Goal: Check status: Check status

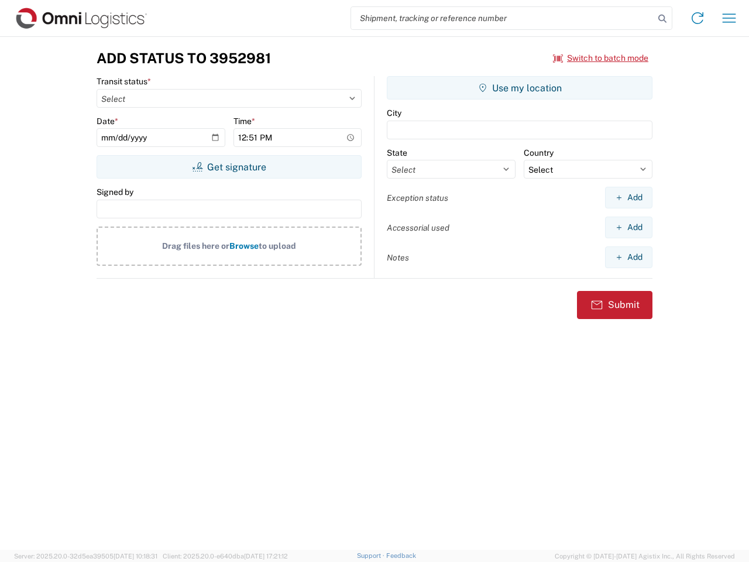
click at [503, 18] on input "search" at bounding box center [502, 18] width 303 height 22
click at [663, 19] on icon at bounding box center [662, 19] width 16 height 16
click at [698, 18] on icon at bounding box center [697, 18] width 19 height 19
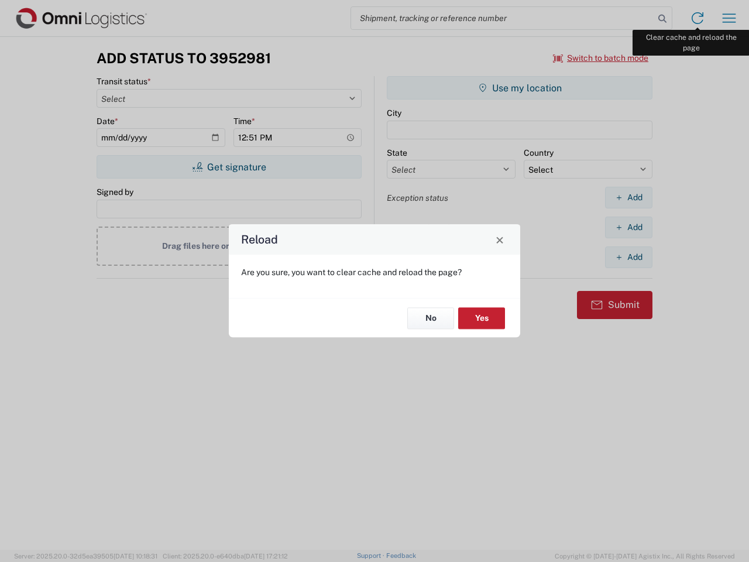
click at [729, 18] on div "Reload Are you sure, you want to clear cache and reload the page? No Yes" at bounding box center [374, 281] width 749 height 562
click at [601, 58] on div "Reload Are you sure, you want to clear cache and reload the page? No Yes" at bounding box center [374, 281] width 749 height 562
click at [229, 167] on div "Reload Are you sure, you want to clear cache and reload the page? No Yes" at bounding box center [374, 281] width 749 height 562
click at [520, 88] on div "Reload Are you sure, you want to clear cache and reload the page? No Yes" at bounding box center [374, 281] width 749 height 562
click at [629, 197] on div "Reload Are you sure, you want to clear cache and reload the page? No Yes" at bounding box center [374, 281] width 749 height 562
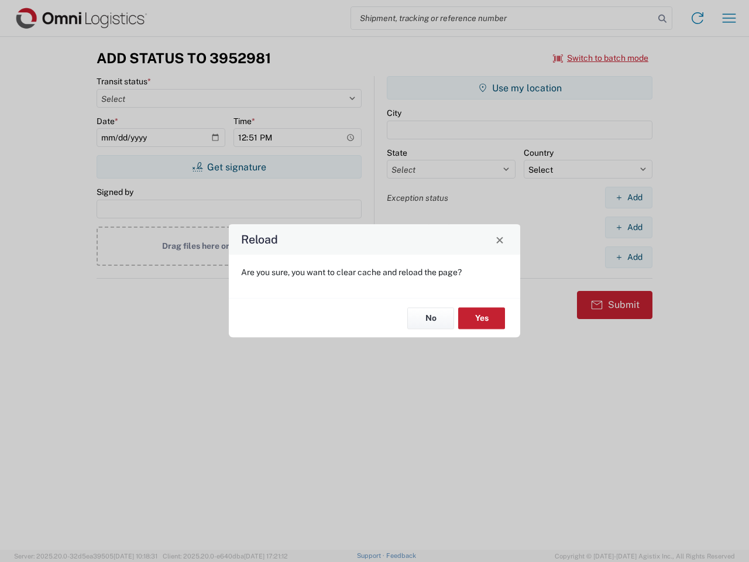
click at [629, 227] on div "Reload Are you sure, you want to clear cache and reload the page? No Yes" at bounding box center [374, 281] width 749 height 562
click at [629, 257] on div "Reload Are you sure, you want to clear cache and reload the page? No Yes" at bounding box center [374, 281] width 749 height 562
